Goal: Information Seeking & Learning: Find specific fact

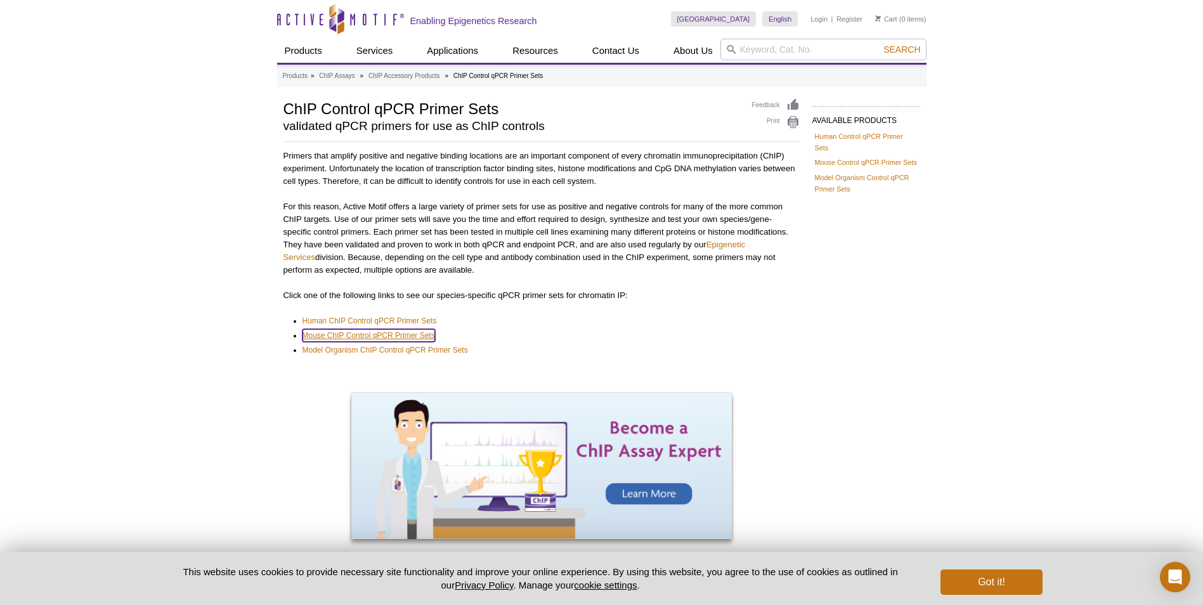
click at [334, 337] on link "Mouse ChIP Control qPCR Primer Sets" at bounding box center [368, 335] width 132 height 13
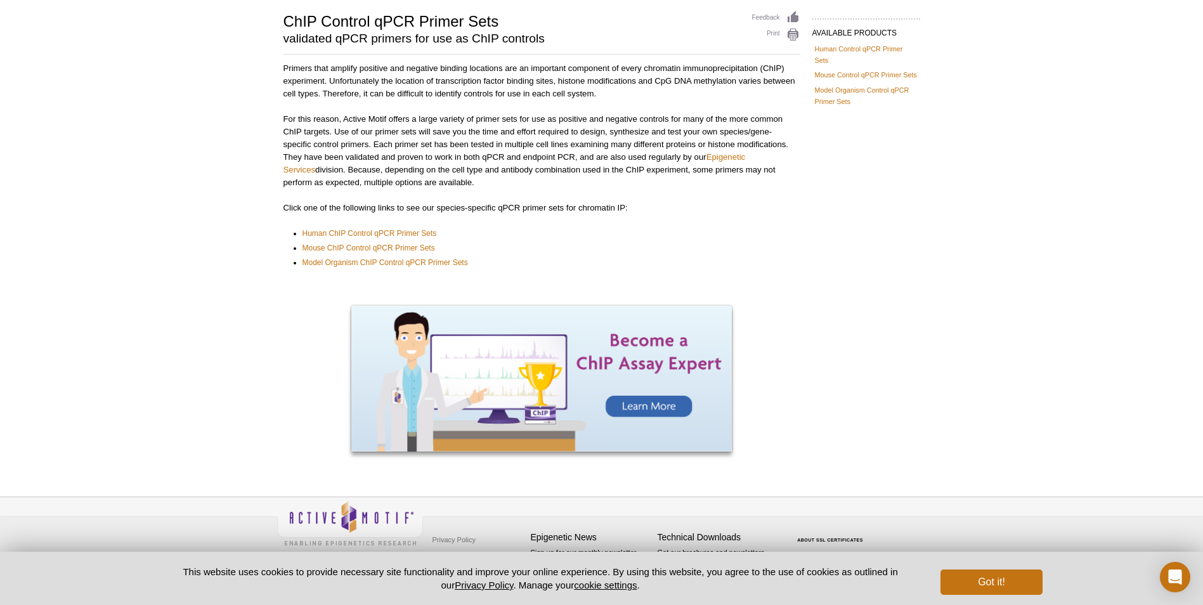
scroll to position [109, 0]
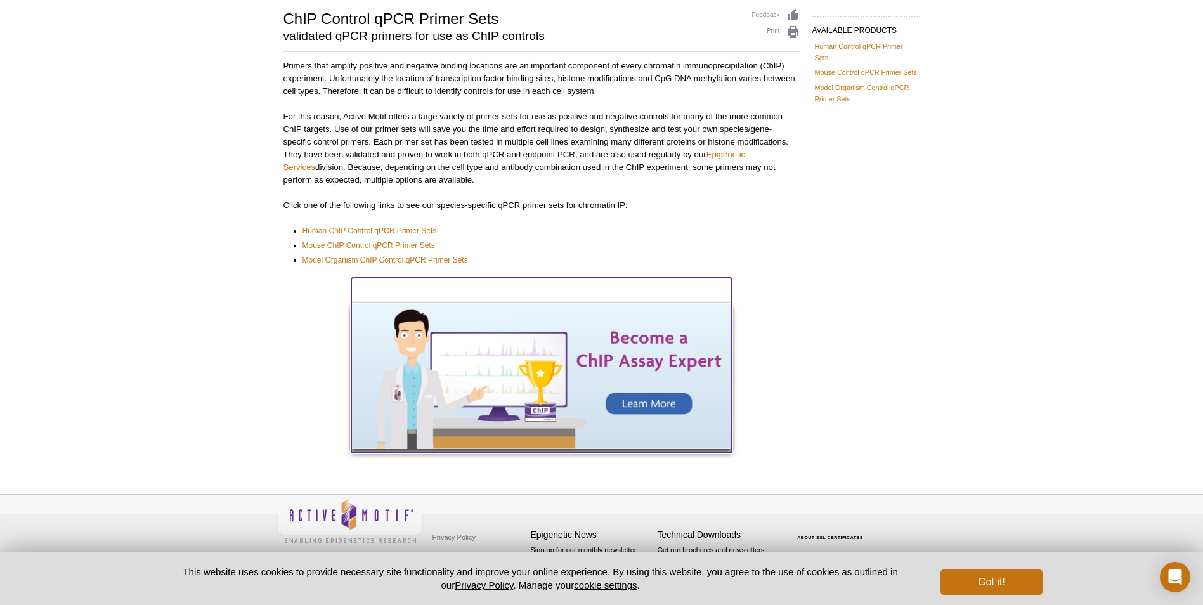
click at [635, 402] on img at bounding box center [541, 376] width 380 height 146
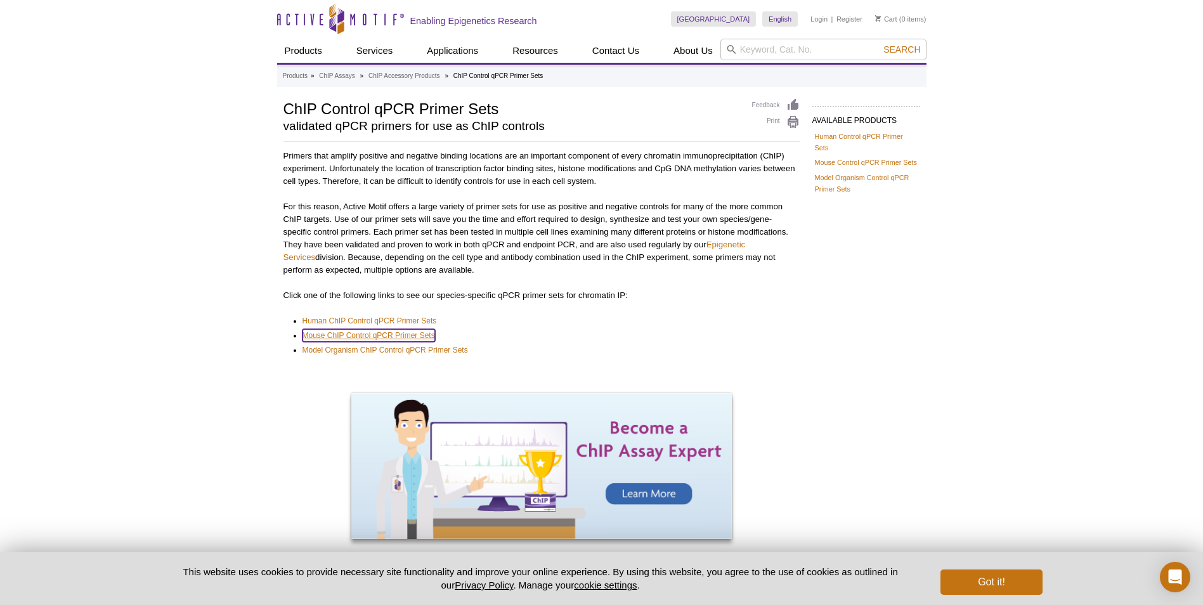
click at [340, 337] on link "Mouse ChIP Control qPCR Primer Sets" at bounding box center [368, 335] width 132 height 13
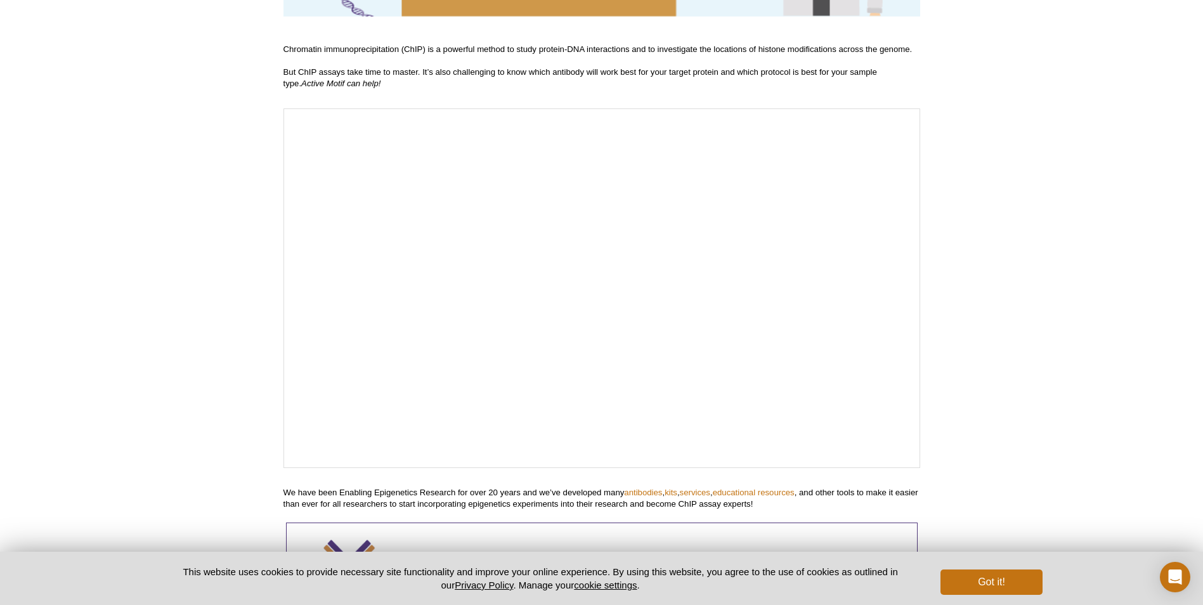
scroll to position [380, 0]
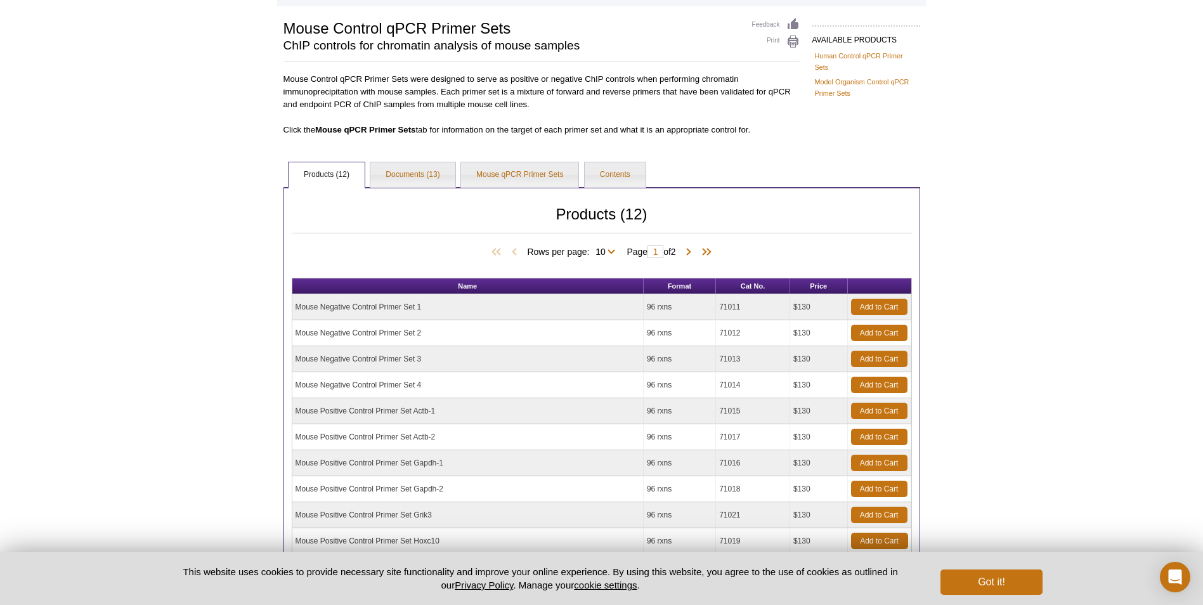
scroll to position [57, 0]
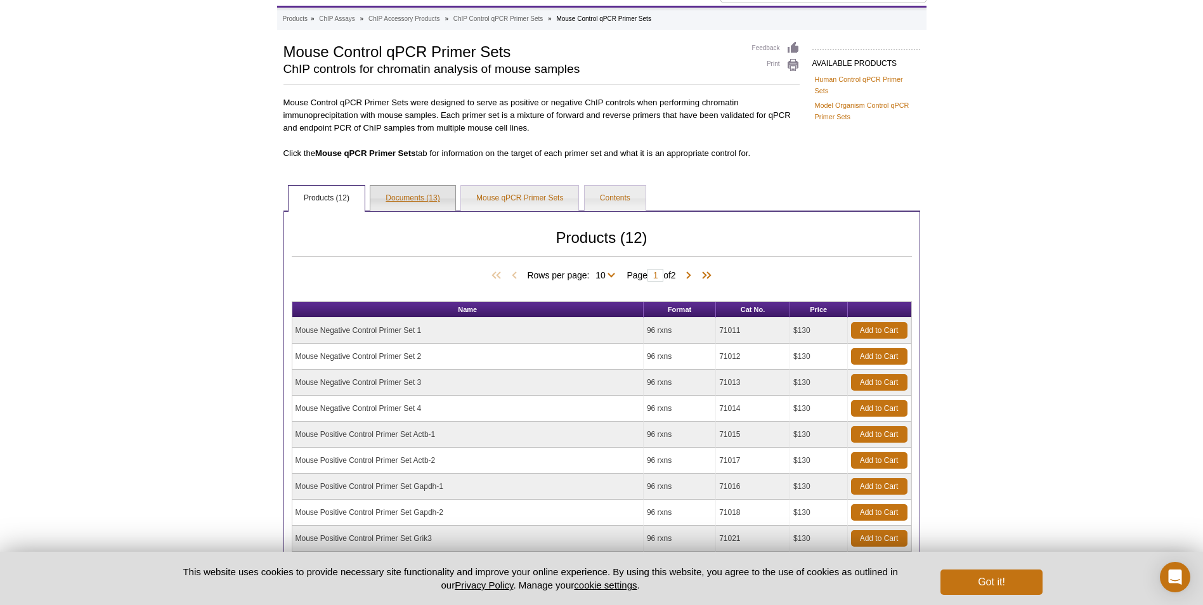
click at [403, 200] on link "Documents (13)" at bounding box center [412, 198] width 84 height 25
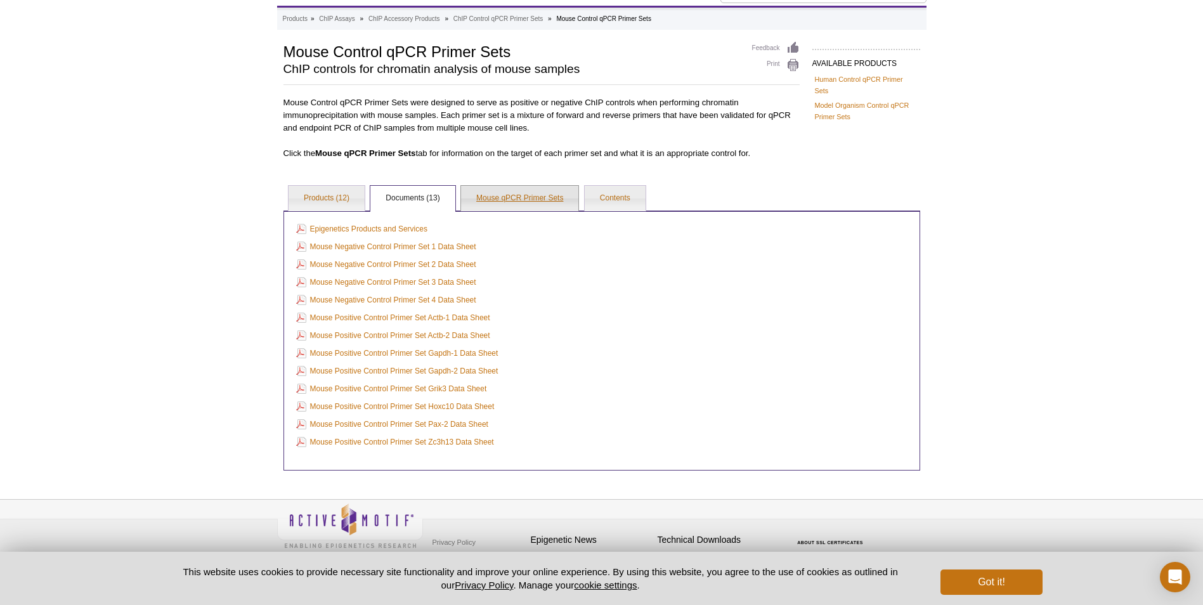
click at [496, 197] on link "Mouse qPCR Primer Sets" at bounding box center [519, 198] width 117 height 25
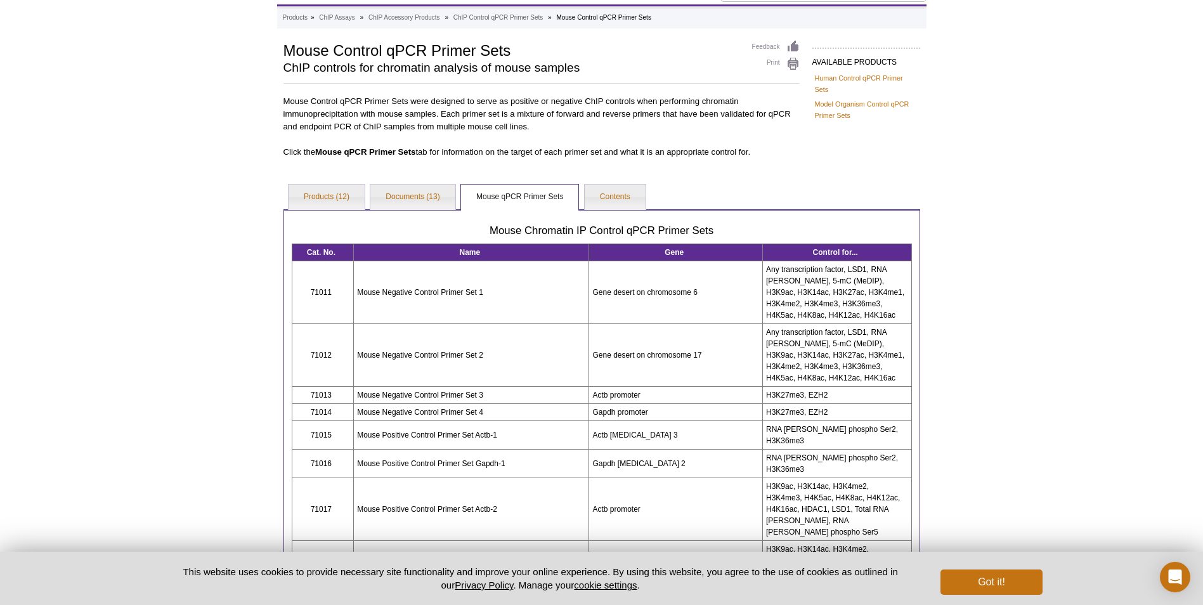
scroll to position [190, 0]
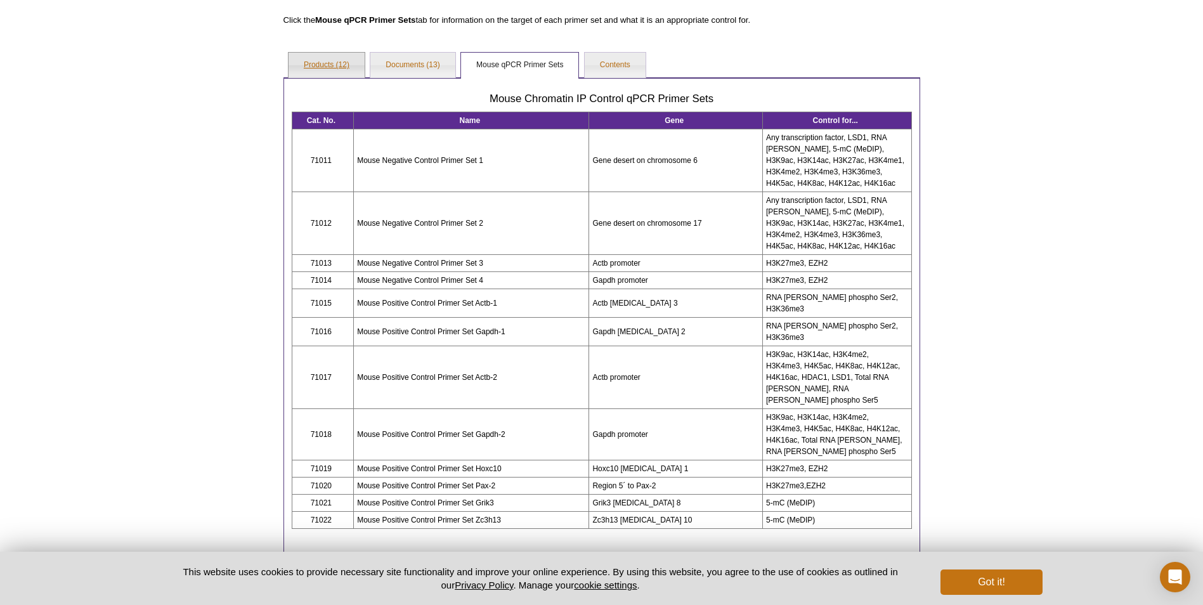
click at [328, 62] on link "Products (12)" at bounding box center [326, 65] width 76 height 25
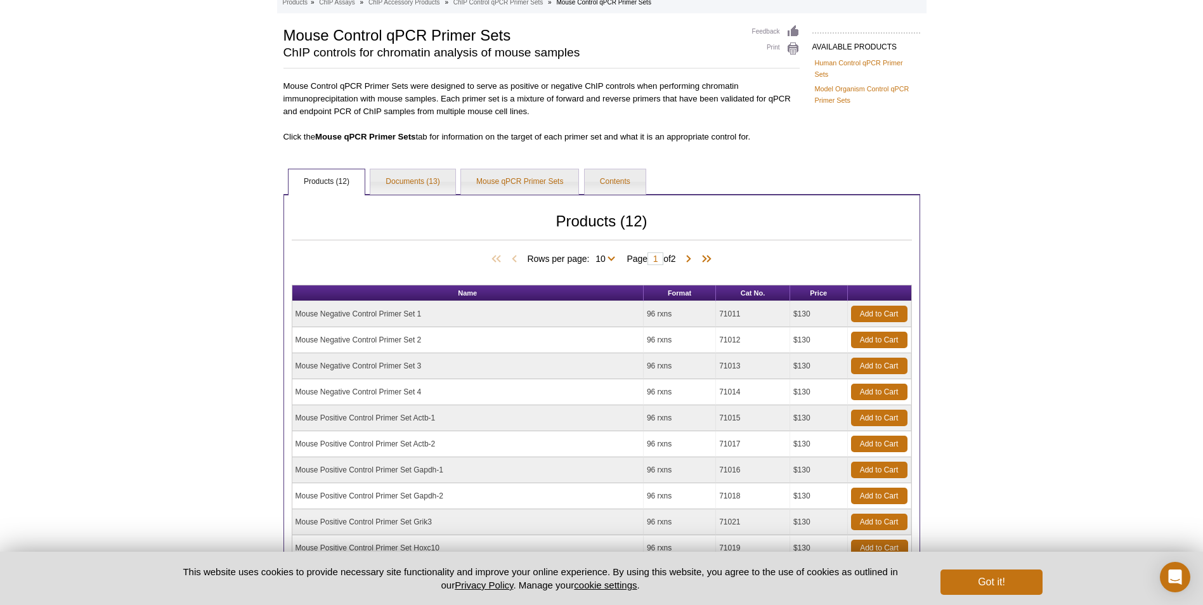
scroll to position [0, 0]
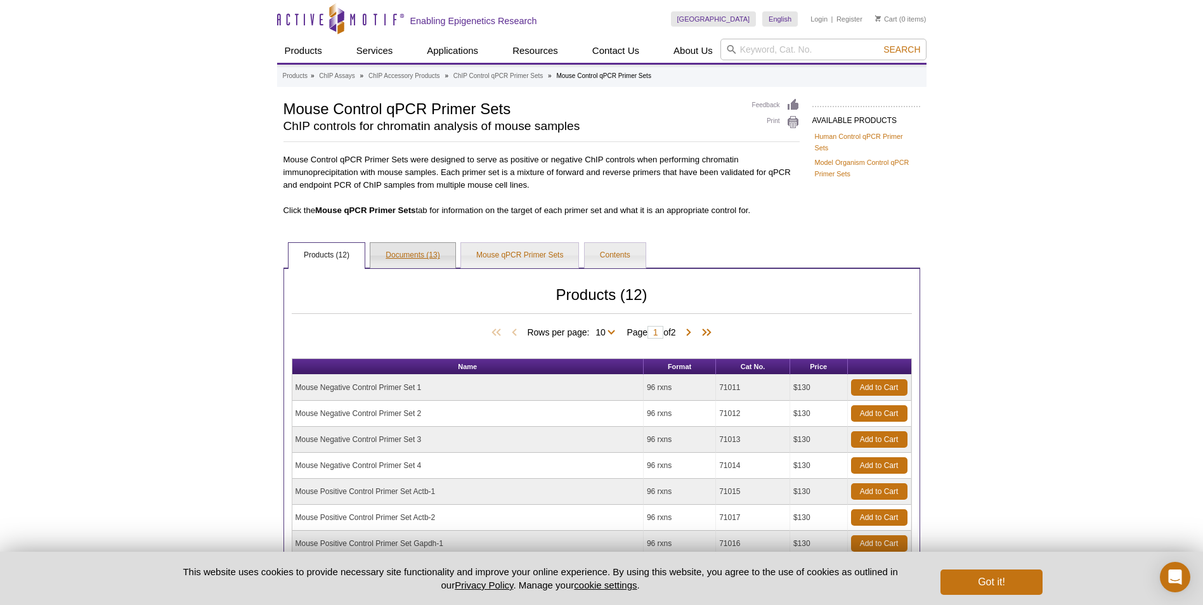
click at [418, 248] on link "Documents (13)" at bounding box center [412, 255] width 84 height 25
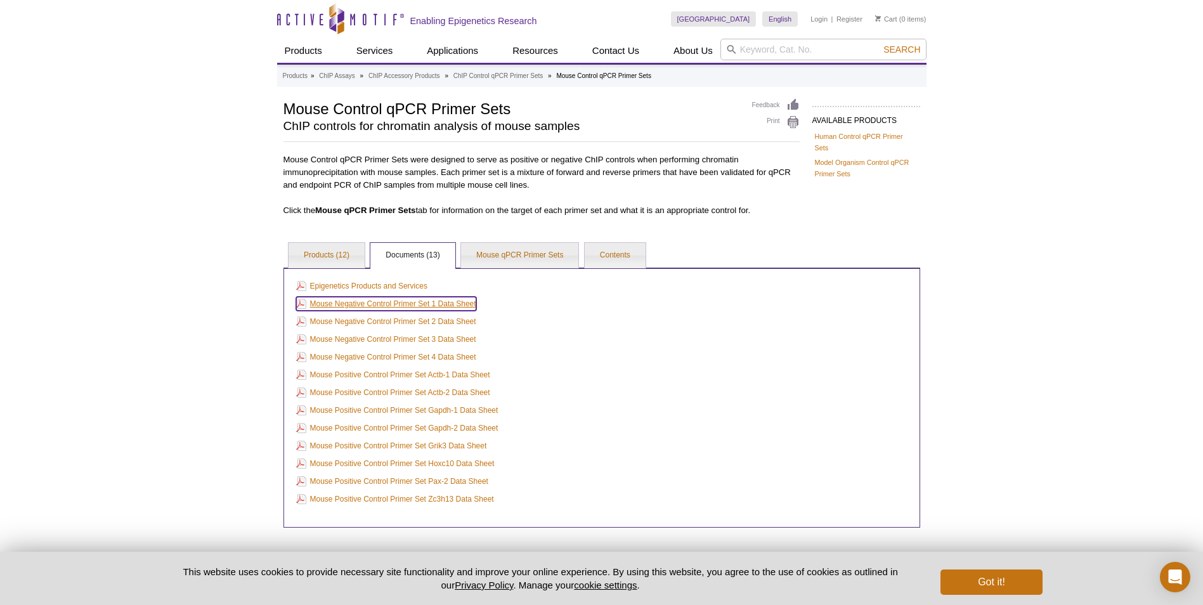
click at [422, 302] on link "Mouse Negative Control Primer Set 1 Data Sheet" at bounding box center [386, 304] width 180 height 14
click at [508, 248] on link "Mouse qPCR Primer Sets" at bounding box center [519, 255] width 117 height 25
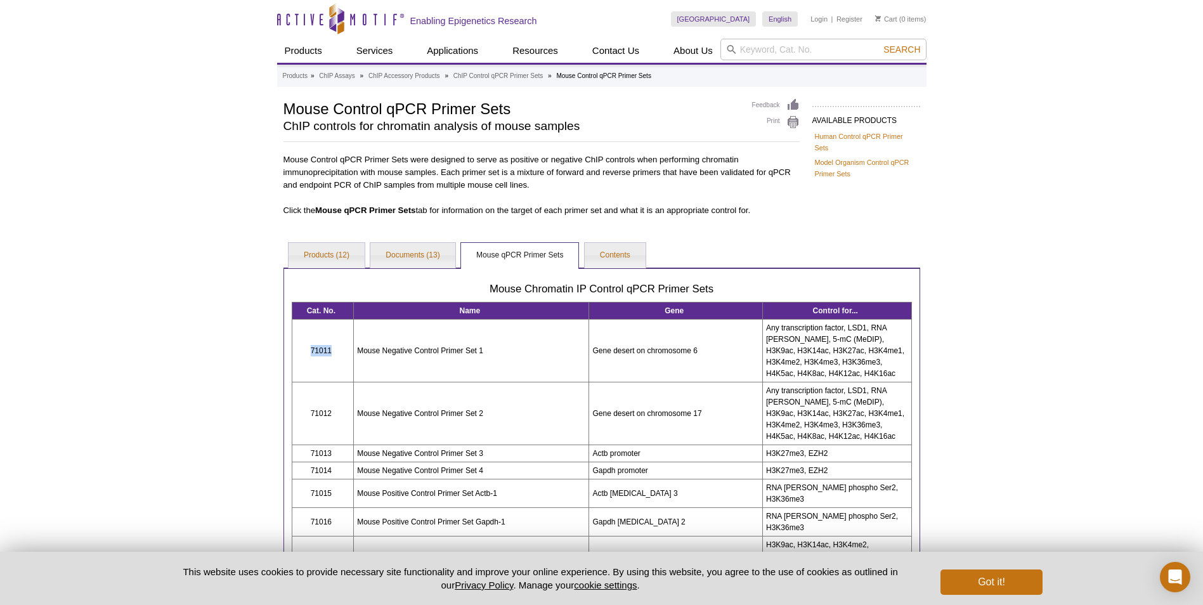
drag, startPoint x: 312, startPoint y: 350, endPoint x: 342, endPoint y: 352, distance: 30.5
click at [342, 352] on td "71011" at bounding box center [323, 350] width 62 height 63
copy td "71011"
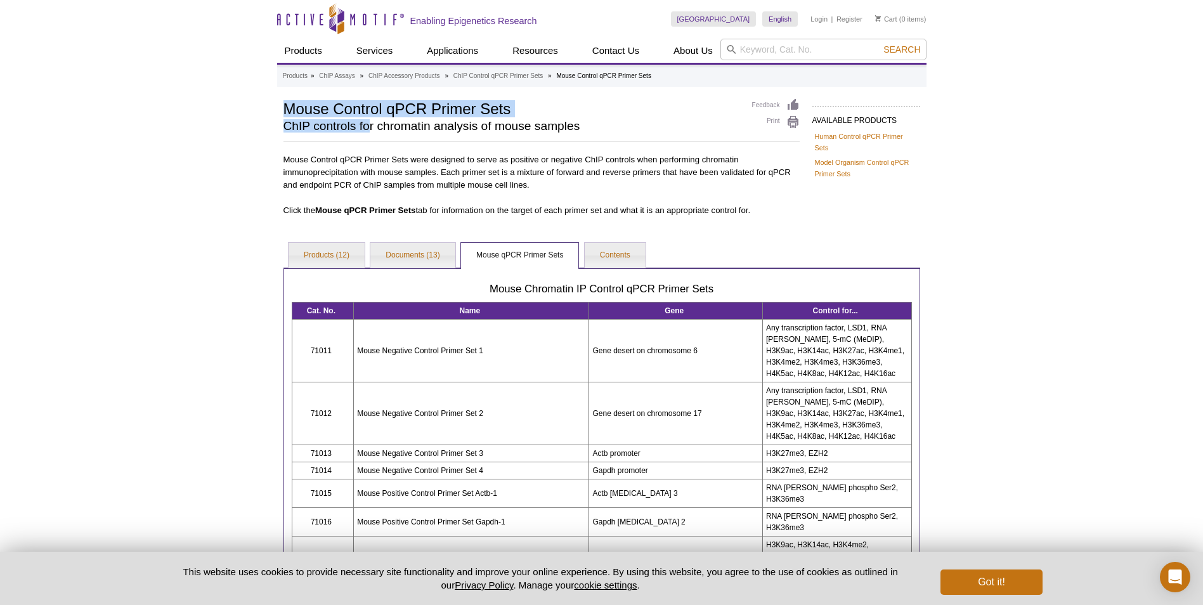
drag, startPoint x: 283, startPoint y: 105, endPoint x: 369, endPoint y: 119, distance: 86.7
click at [369, 119] on div "Mouse Control qPCR Primer Sets ChIP controls for chromatin analysis of mouse sa…" at bounding box center [511, 118] width 456 height 40
click at [333, 353] on td "71011" at bounding box center [323, 350] width 62 height 63
drag, startPoint x: 285, startPoint y: 106, endPoint x: 514, endPoint y: 110, distance: 229.5
click at [514, 110] on h1 "Mouse Control qPCR Primer Sets" at bounding box center [511, 107] width 456 height 19
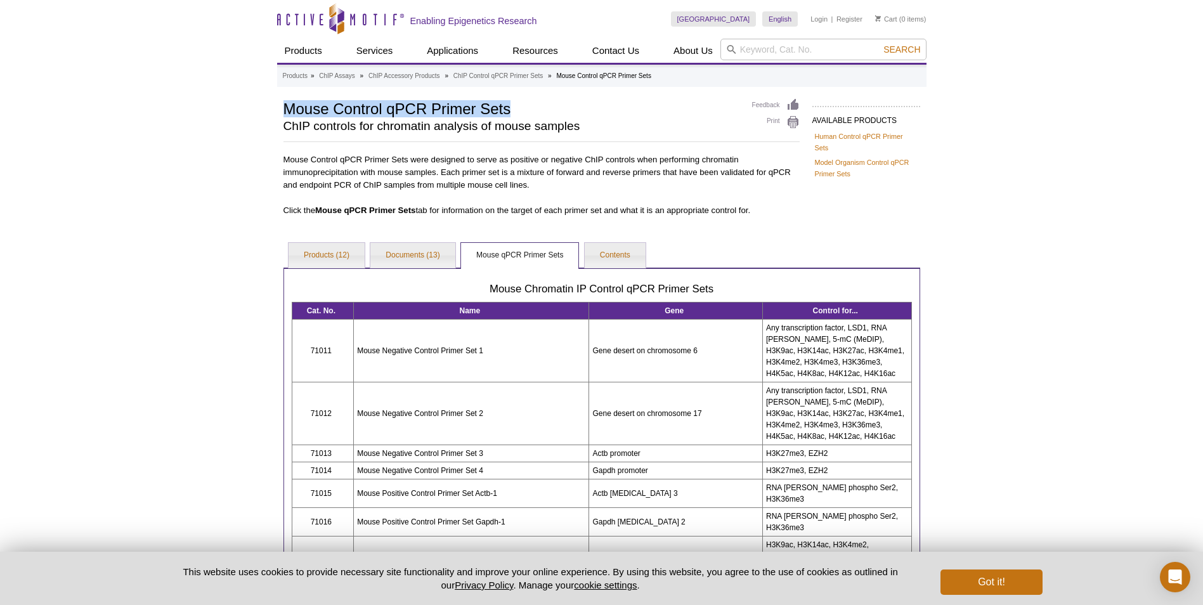
copy h1 "Mouse Control qPCR Primer Sets"
drag, startPoint x: 337, startPoint y: 347, endPoint x: 310, endPoint y: 349, distance: 27.3
click at [310, 349] on td "71011" at bounding box center [323, 350] width 62 height 63
copy td "71011"
